Goal: Consume media (video, audio)

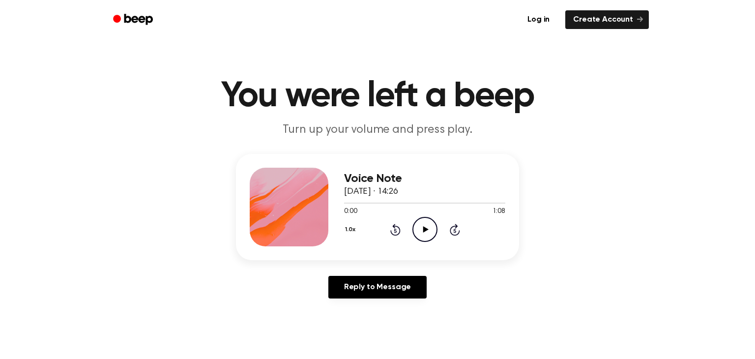
click at [419, 240] on icon "Play Audio" at bounding box center [425, 229] width 25 height 25
click at [350, 236] on button "1.0x" at bounding box center [351, 229] width 15 height 17
click at [367, 309] on div "1.2x" at bounding box center [363, 307] width 38 height 18
click at [357, 228] on button "1.2x" at bounding box center [351, 229] width 14 height 17
click at [368, 329] on div "1.5x" at bounding box center [363, 325] width 38 height 18
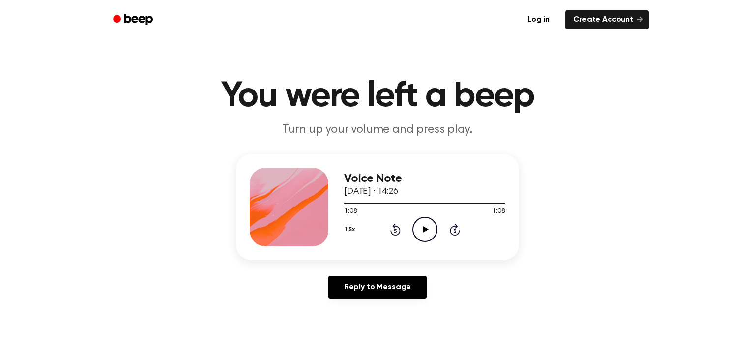
click at [348, 236] on button "1.5x" at bounding box center [351, 229] width 14 height 17
click at [367, 342] on div "2.0x" at bounding box center [363, 339] width 38 height 18
click at [421, 236] on icon "Play Audio" at bounding box center [425, 229] width 25 height 25
click at [573, 176] on div "Voice Note [DATE] · 14:26 0:01 1:08 Your browser does not support the [object O…" at bounding box center [378, 230] width 732 height 152
